Goal: Task Accomplishment & Management: Manage account settings

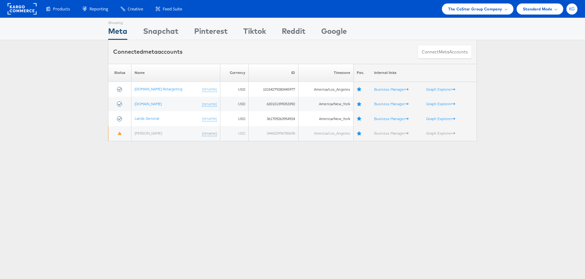
click at [575, 9] on span "KG" at bounding box center [572, 9] width 6 height 4
click at [546, 56] on li "ADKIT" at bounding box center [544, 60] width 67 height 13
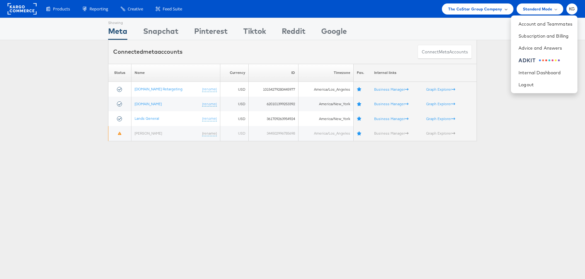
click at [490, 12] on div "The CoStar Group Company" at bounding box center [477, 8] width 71 height 11
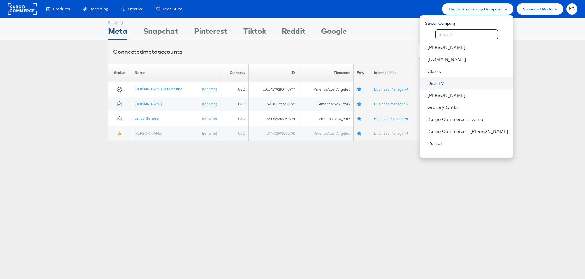
click at [465, 83] on link "DirecTV" at bounding box center [468, 83] width 81 height 6
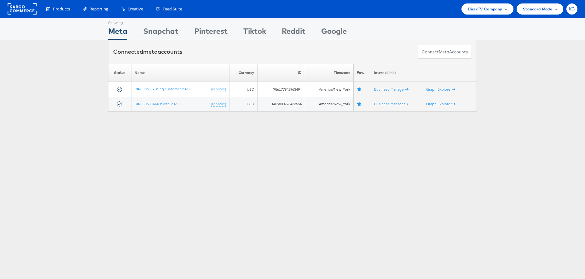
click at [577, 10] on div "KG" at bounding box center [572, 8] width 11 height 11
click at [519, 61] on div "ADKIT" at bounding box center [527, 60] width 17 height 7
